Goal: Transaction & Acquisition: Purchase product/service

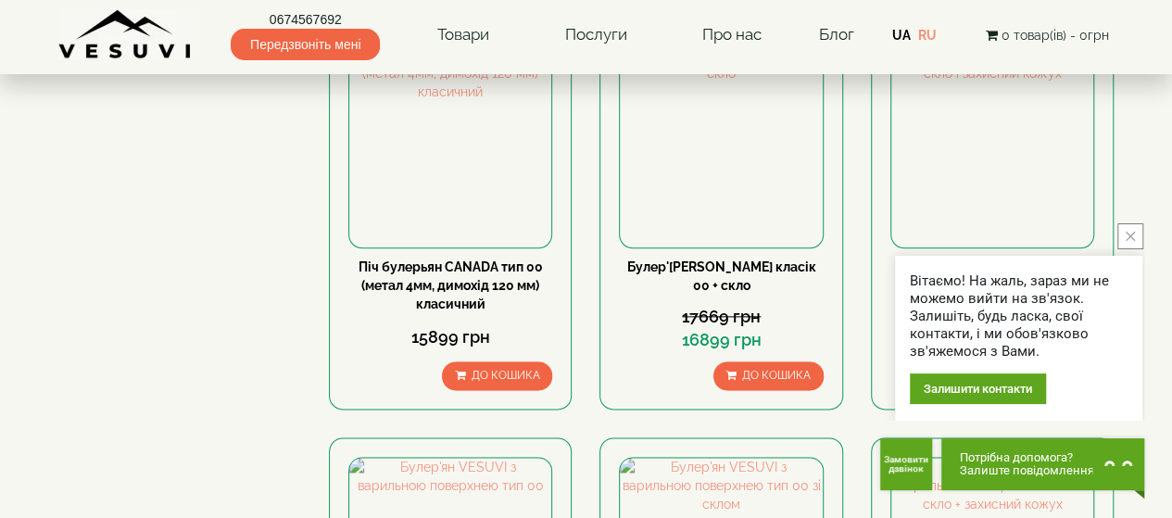
scroll to position [987, 0]
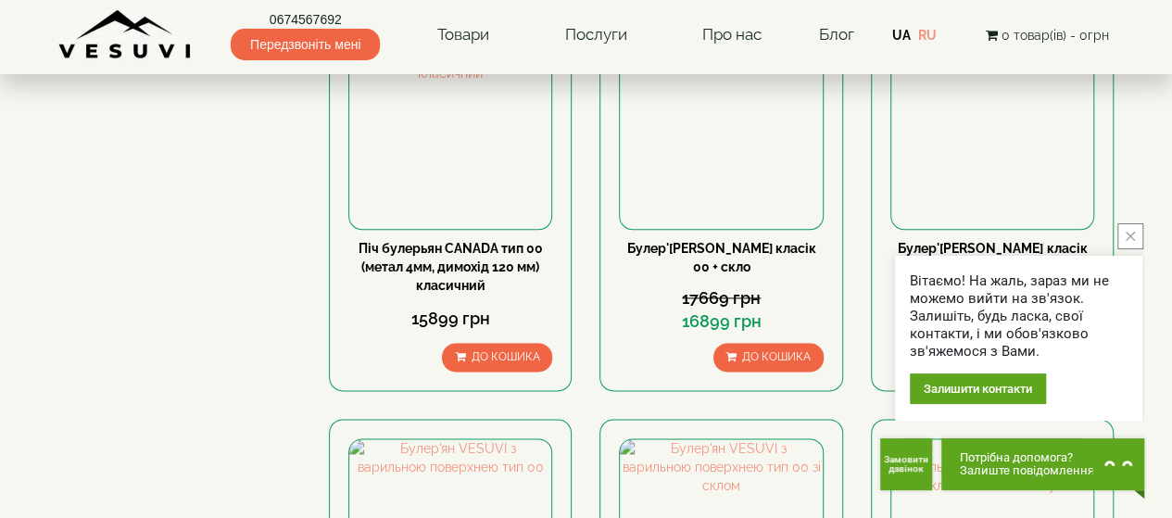
click at [1141, 243] on button "close button" at bounding box center [1130, 236] width 26 height 26
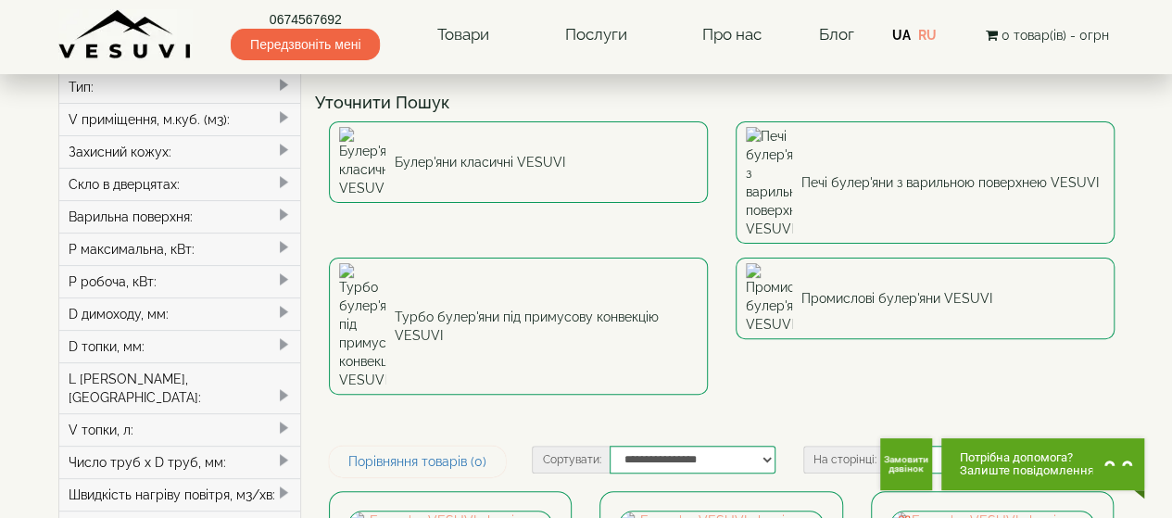
scroll to position [0, 0]
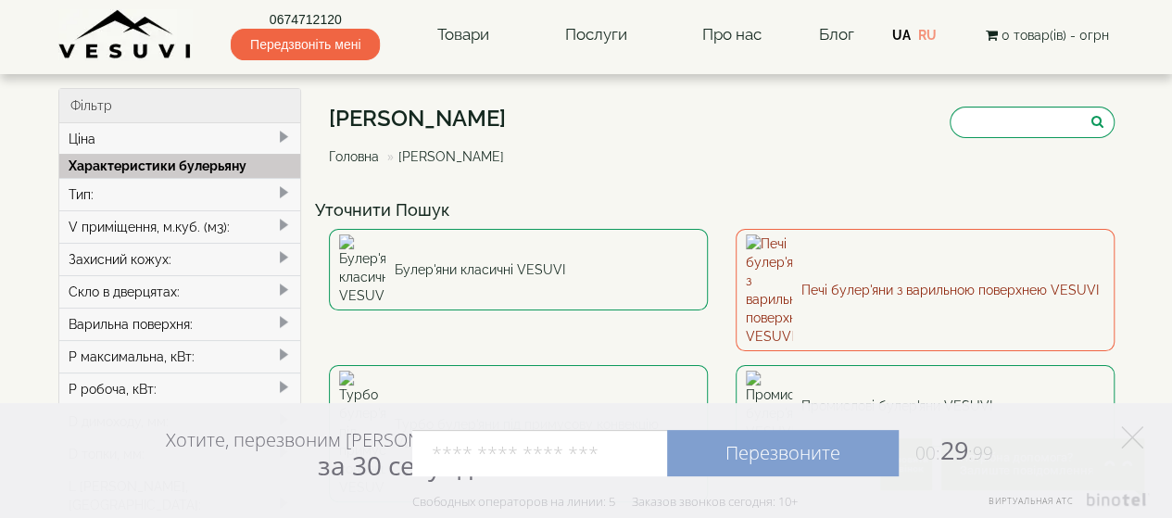
click at [977, 250] on link "Печі булер'яни з варильною поверхнею VESUVI" at bounding box center [925, 290] width 379 height 122
